Goal: Information Seeking & Learning: Learn about a topic

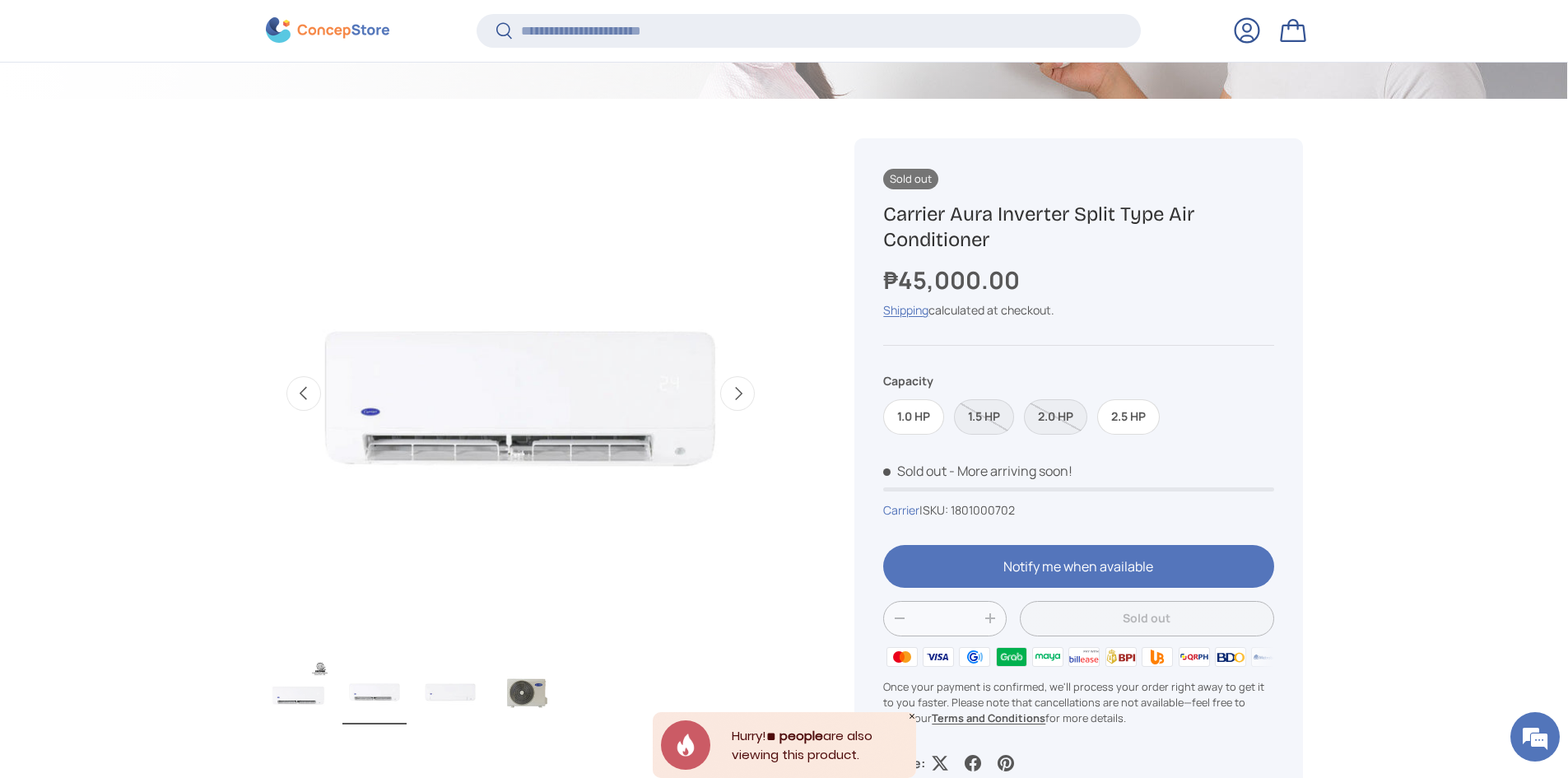
scroll to position [573, 0]
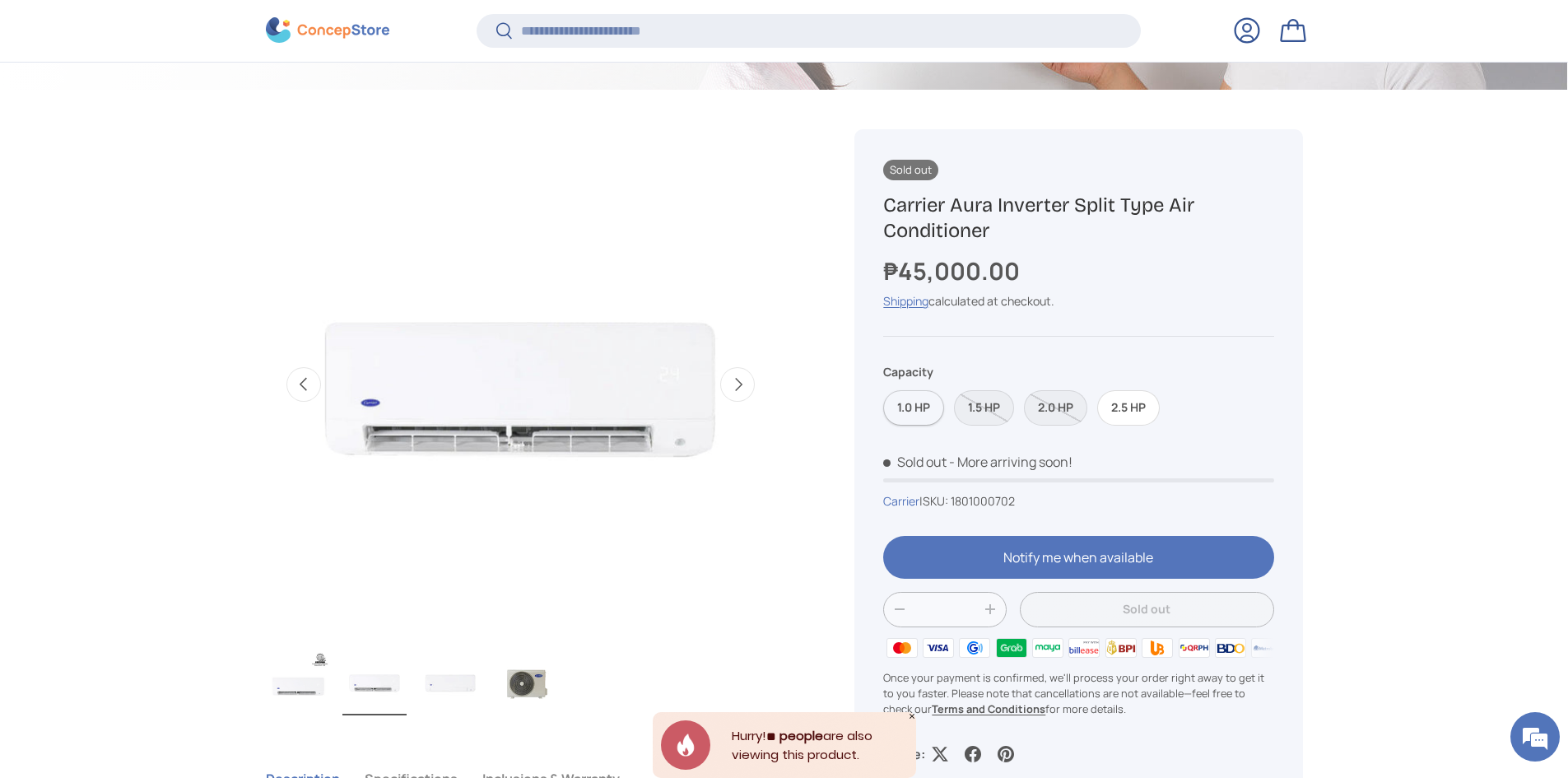
click at [938, 410] on label "1.0 HP" at bounding box center [913, 408] width 61 height 36
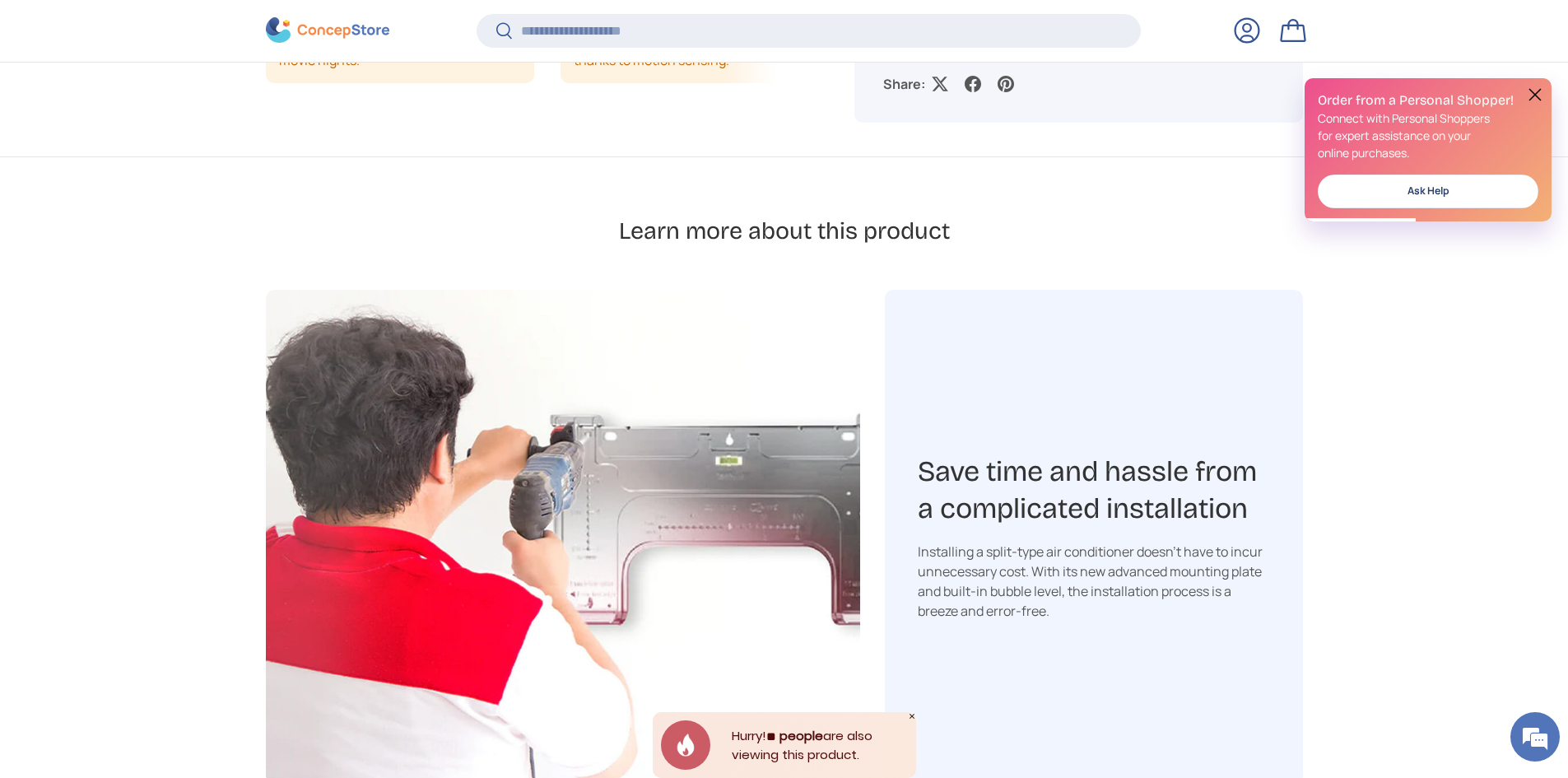
scroll to position [1890, 0]
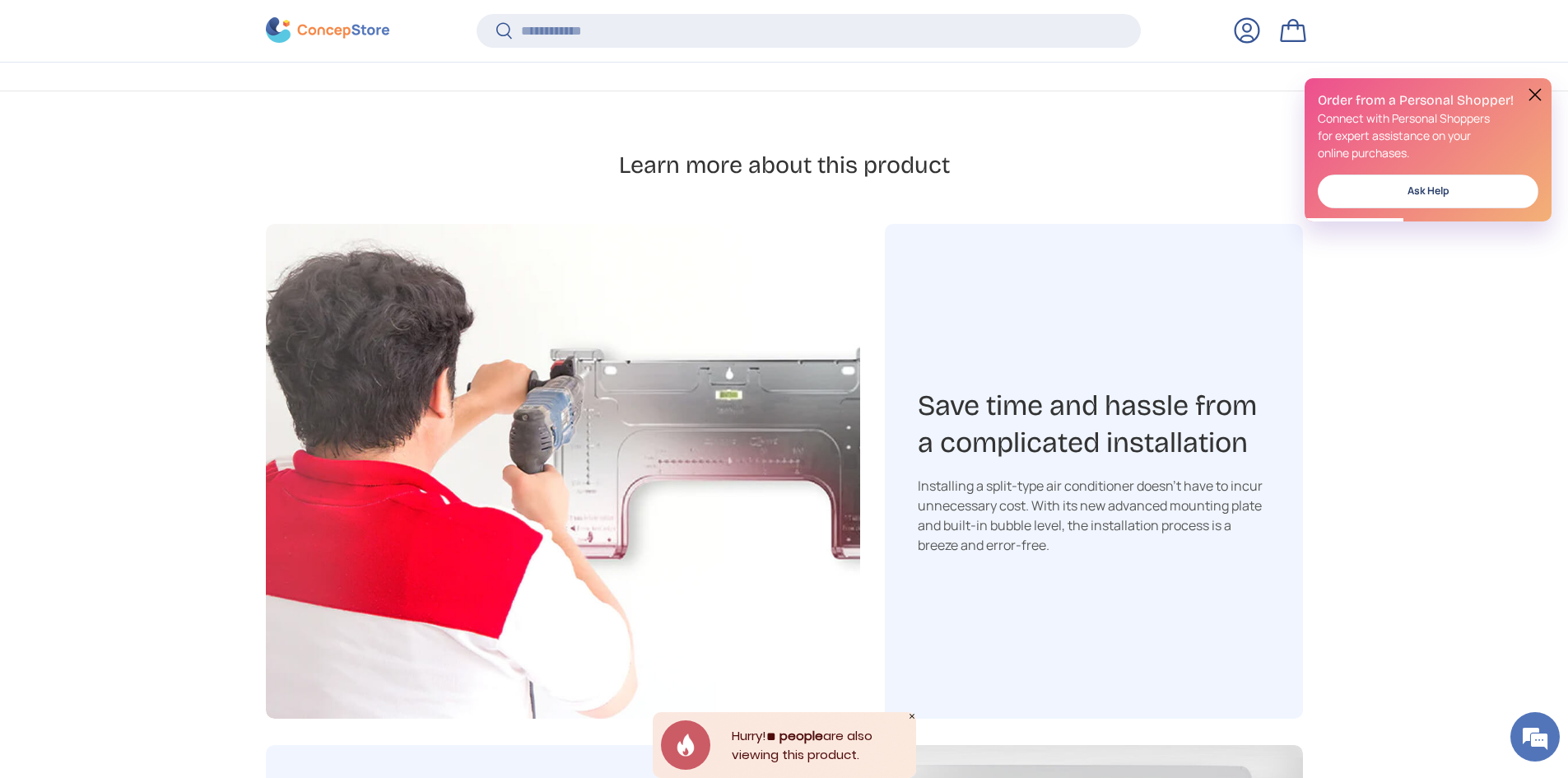
drag, startPoint x: 689, startPoint y: 225, endPoint x: 676, endPoint y: 231, distance: 14.3
